Goal: Task Accomplishment & Management: Manage account settings

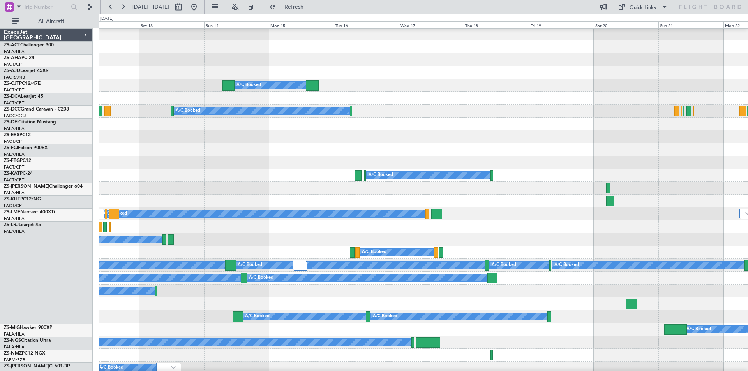
scroll to position [626, 0]
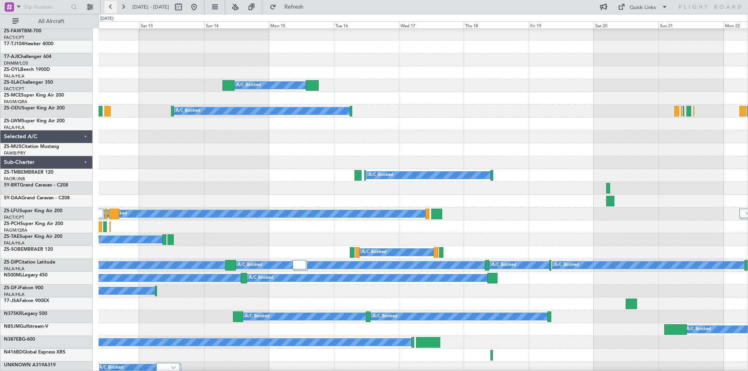
click at [108, 8] on button at bounding box center [110, 7] width 12 height 12
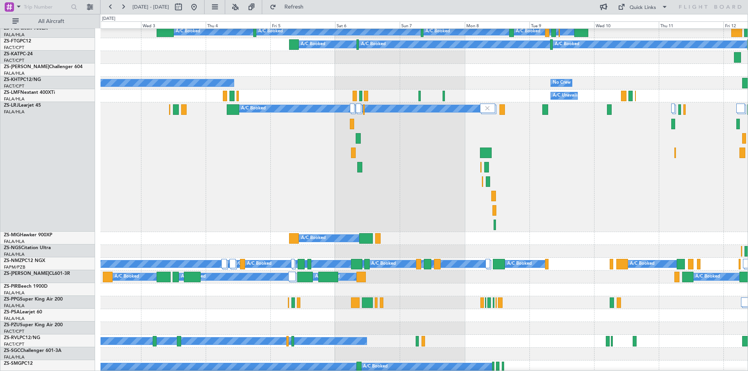
scroll to position [81, 0]
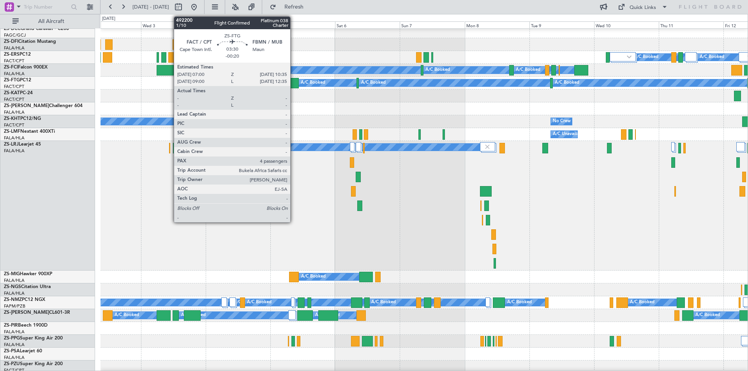
click at [294, 85] on div at bounding box center [294, 83] width 10 height 11
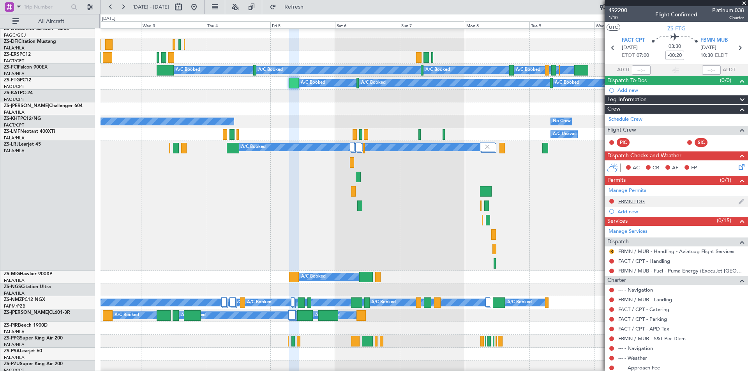
click at [631, 202] on div "FBMN LDG" at bounding box center [632, 201] width 27 height 7
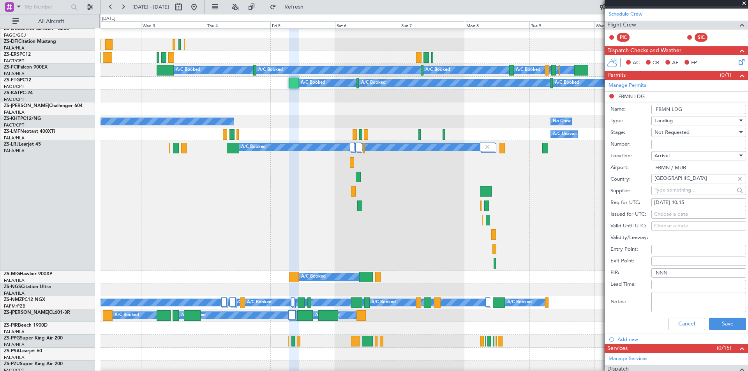
scroll to position [117, 0]
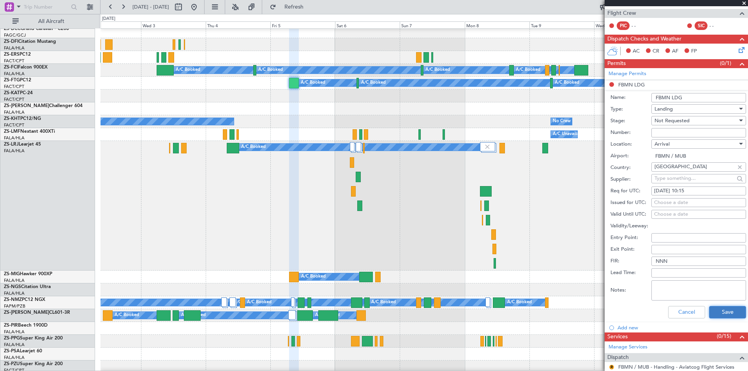
click at [716, 313] on button "Save" at bounding box center [727, 312] width 37 height 12
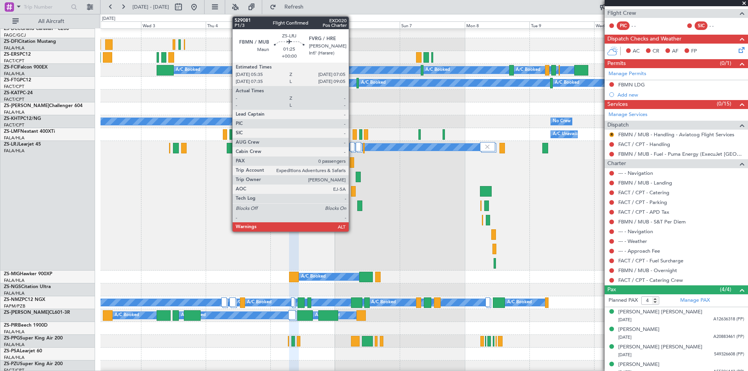
click at [352, 162] on div at bounding box center [352, 162] width 4 height 11
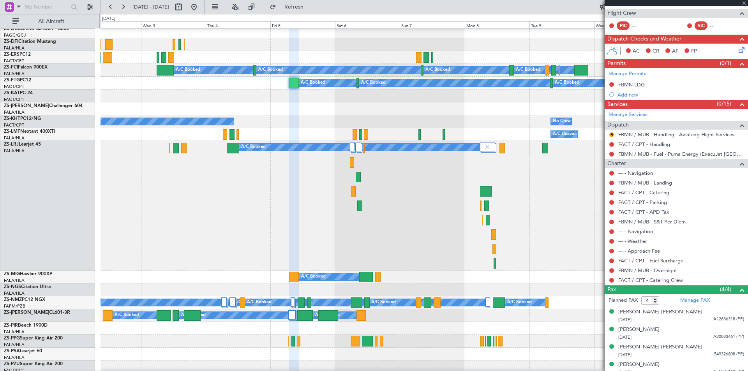
type input "0"
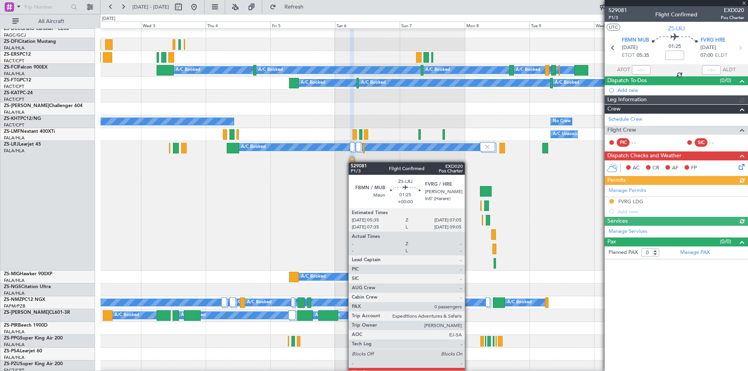
scroll to position [0, 0]
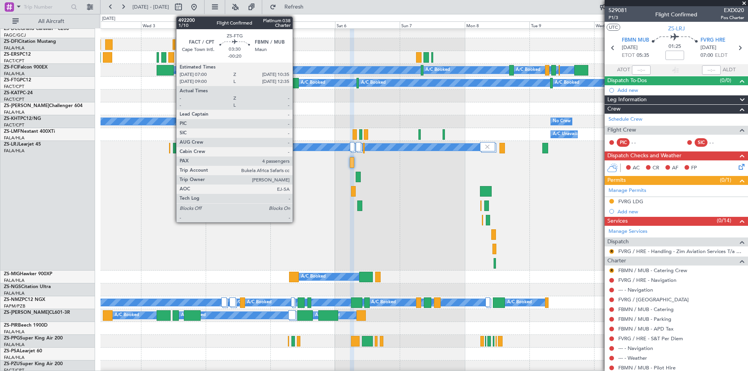
click at [296, 83] on div at bounding box center [294, 83] width 10 height 11
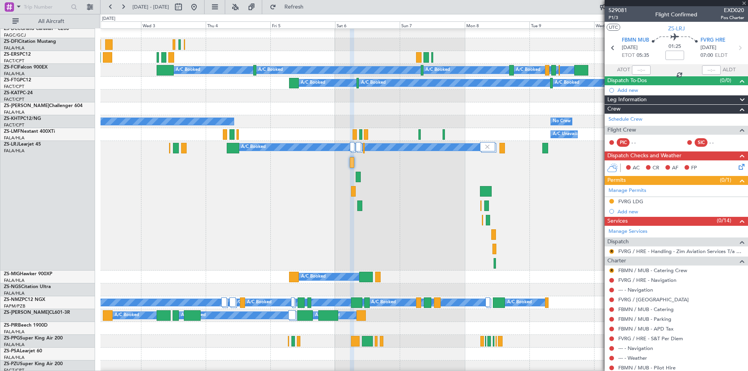
type input "-00:20"
type input "4"
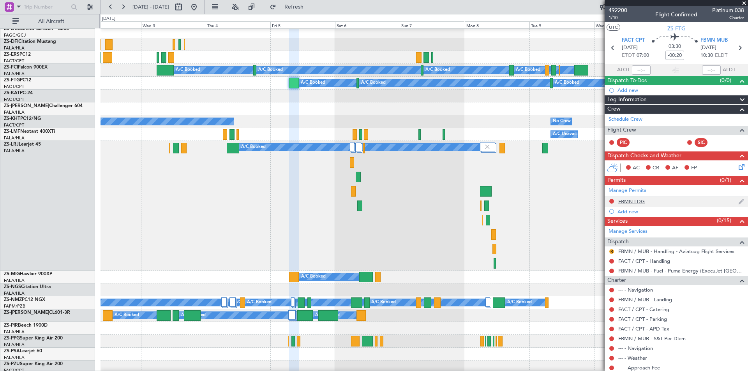
click at [637, 202] on div "FBMN LDG" at bounding box center [632, 201] width 27 height 7
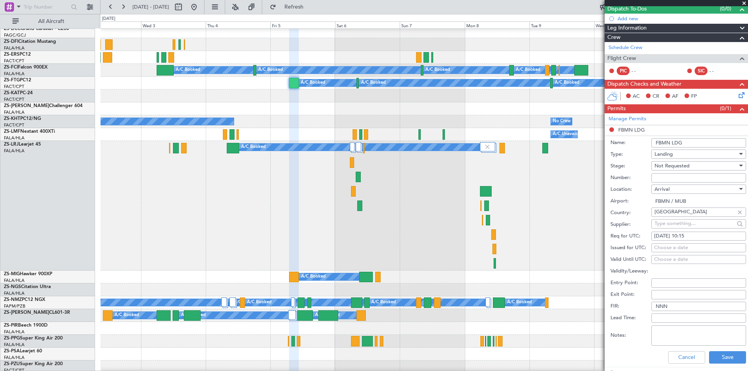
scroll to position [117, 0]
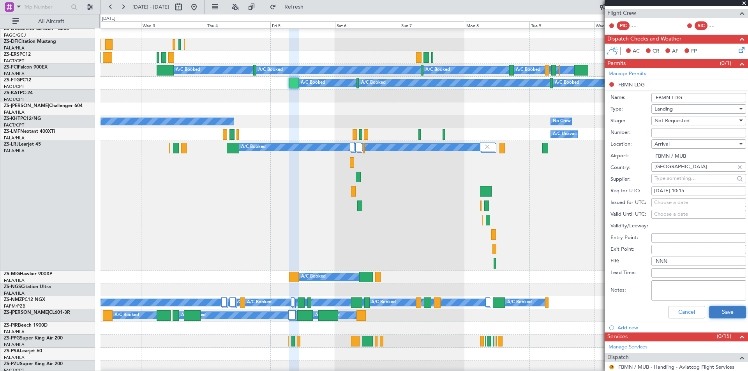
click at [721, 309] on button "Save" at bounding box center [727, 312] width 37 height 12
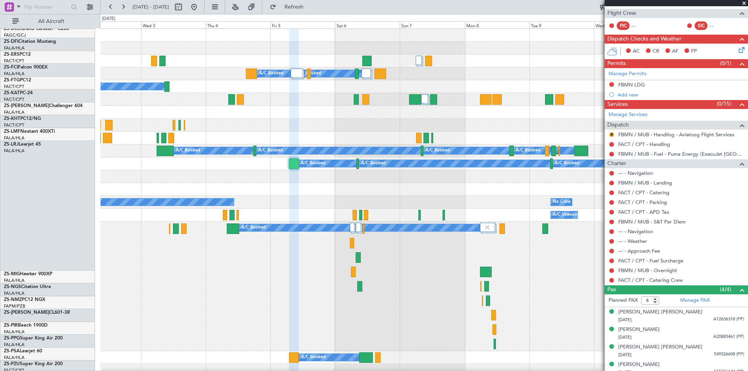
scroll to position [0, 0]
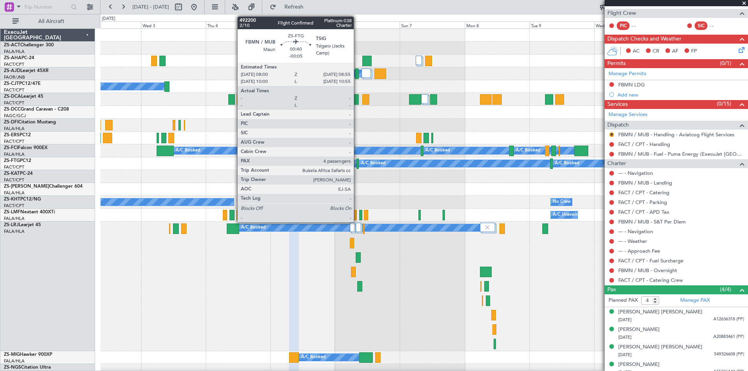
click at [357, 168] on div at bounding box center [358, 164] width 3 height 11
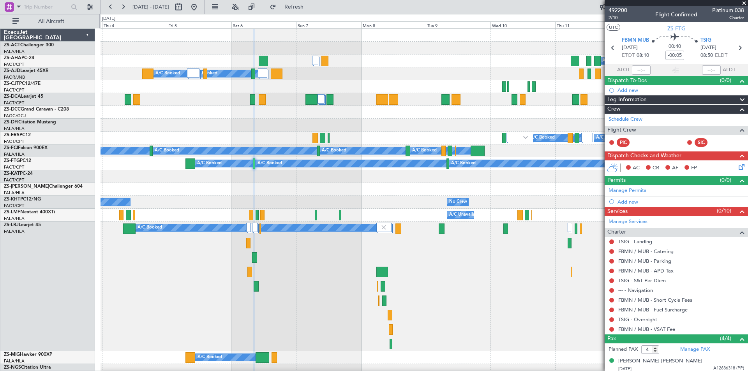
click at [408, 180] on div at bounding box center [424, 176] width 647 height 13
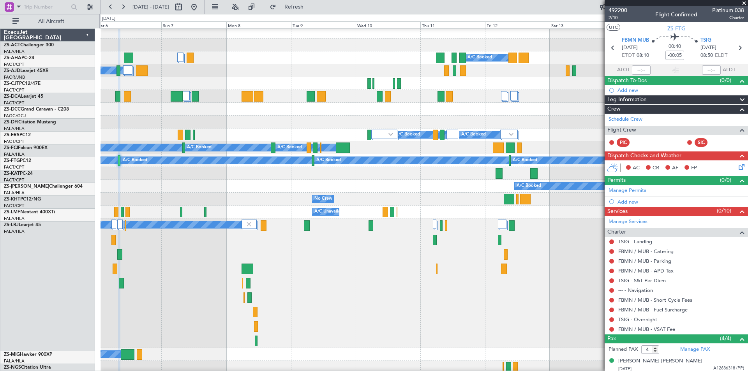
scroll to position [4, 0]
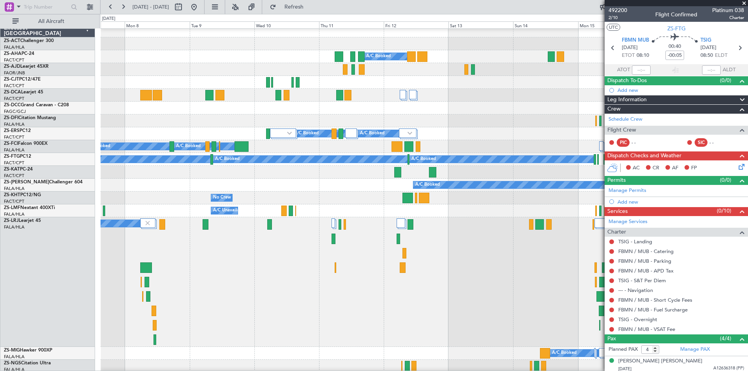
click at [248, 184] on div "A/C Booked" at bounding box center [424, 185] width 647 height 13
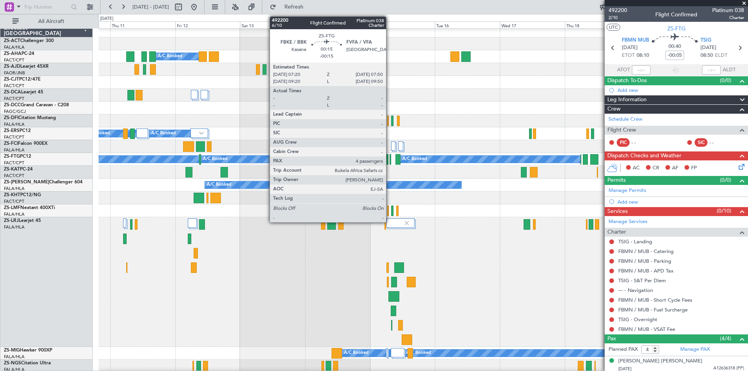
click at [390, 164] on div at bounding box center [391, 159] width 2 height 11
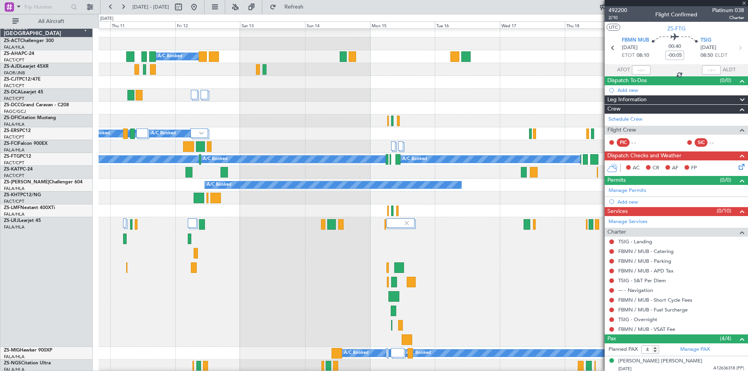
type input "-00:15"
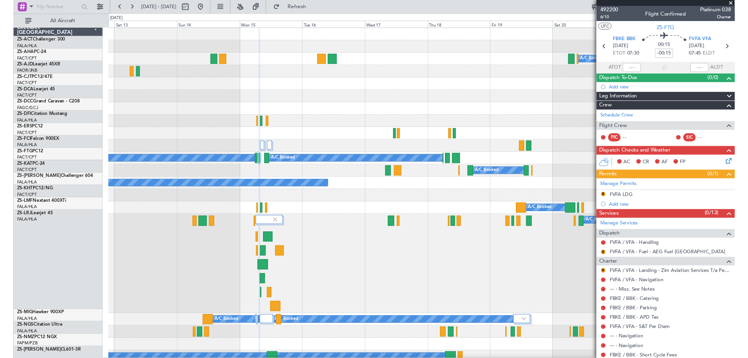
scroll to position [0, 0]
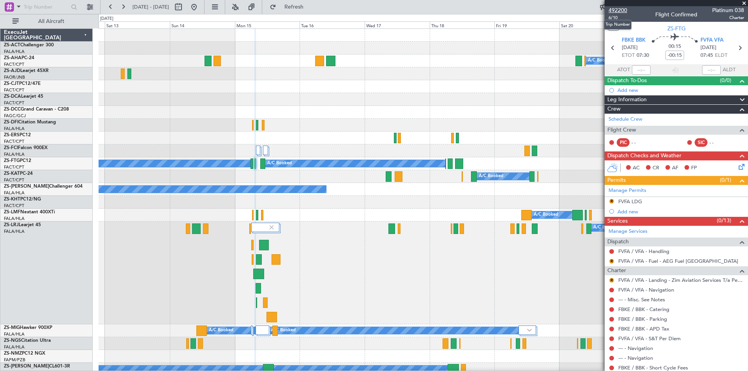
click at [620, 12] on span "492200" at bounding box center [618, 10] width 19 height 8
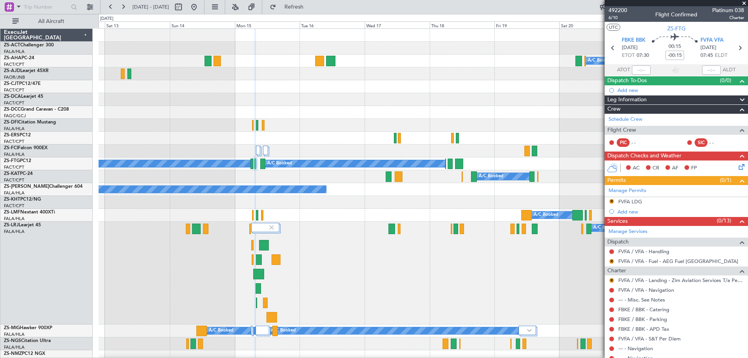
click at [744, 3] on span at bounding box center [745, 3] width 8 height 7
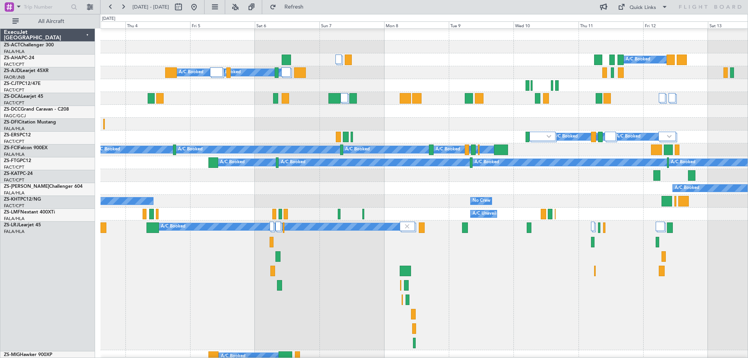
scroll to position [1, 0]
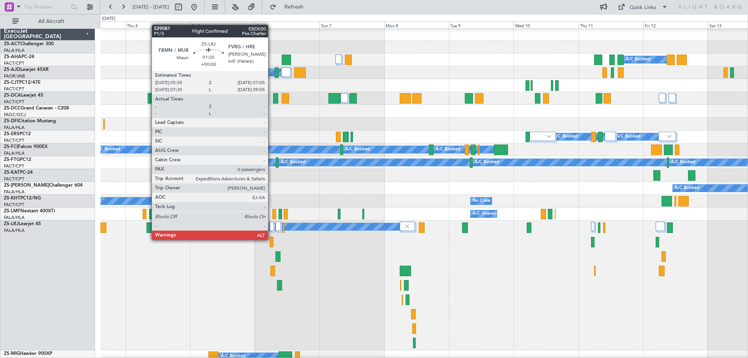
click at [272, 240] on div at bounding box center [272, 242] width 4 height 11
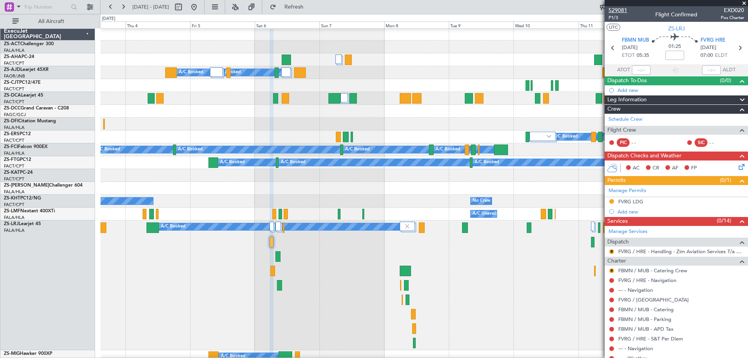
click at [617, 11] on span "529081" at bounding box center [618, 10] width 19 height 8
click at [632, 201] on div "FVRG LDG" at bounding box center [631, 201] width 25 height 7
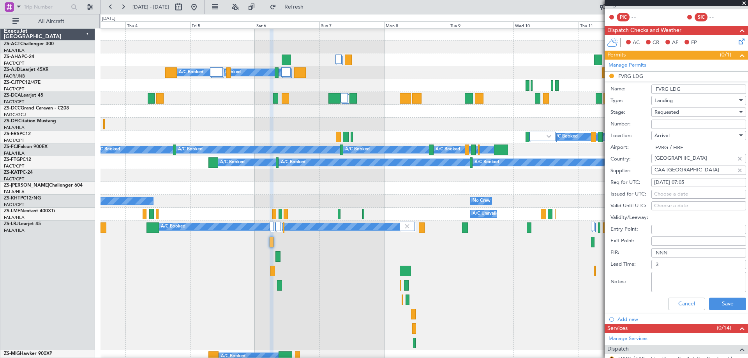
scroll to position [156, 0]
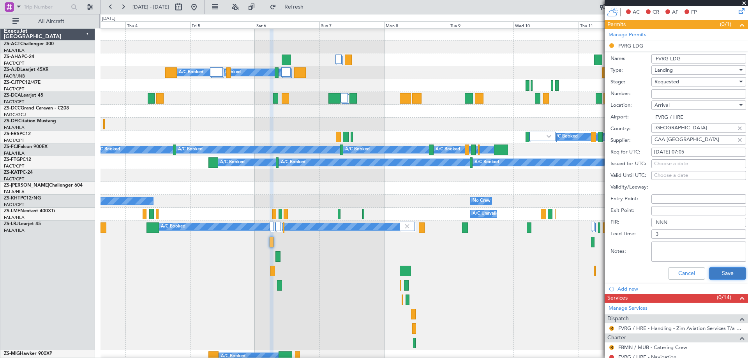
click at [719, 276] on button "Save" at bounding box center [727, 273] width 37 height 12
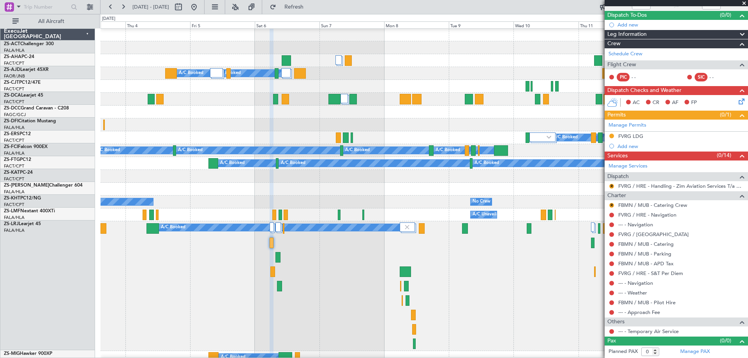
scroll to position [0, 0]
click at [745, 3] on span at bounding box center [745, 3] width 8 height 7
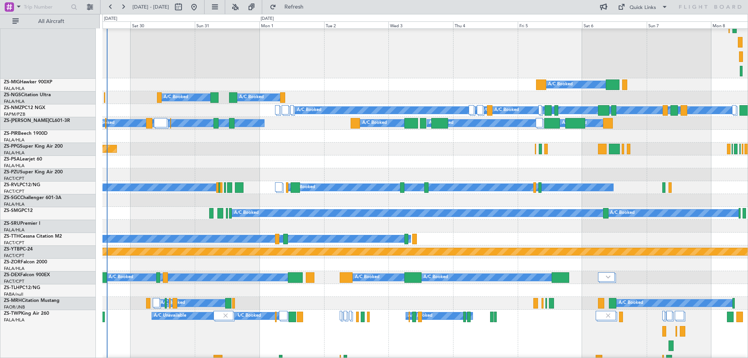
scroll to position [312, 0]
